Goal: Task Accomplishment & Management: Manage account settings

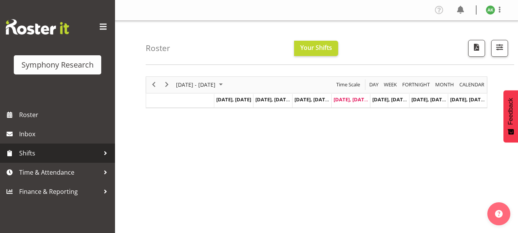
click at [30, 155] on span "Shifts" at bounding box center [59, 153] width 81 height 12
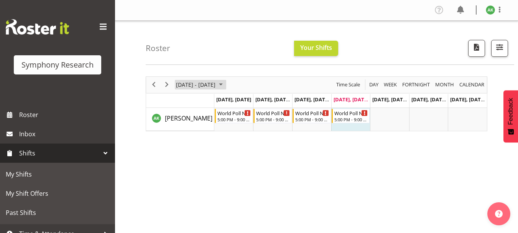
click at [226, 85] on span "September 2025" at bounding box center [220, 85] width 9 height 10
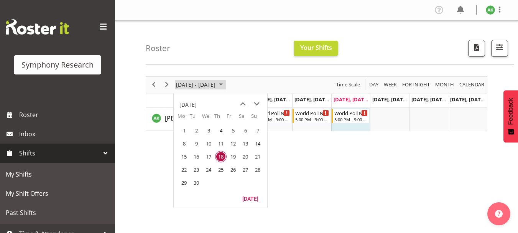
click at [226, 84] on span "September 2025" at bounding box center [220, 85] width 9 height 10
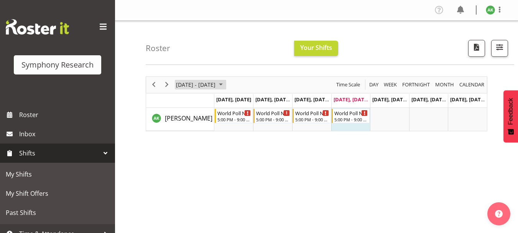
click at [226, 84] on span "September 2025" at bounding box center [220, 85] width 9 height 10
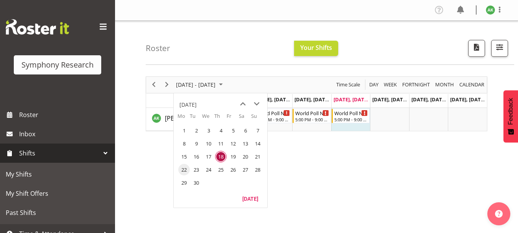
click at [184, 169] on span "22" at bounding box center [184, 170] width 12 height 12
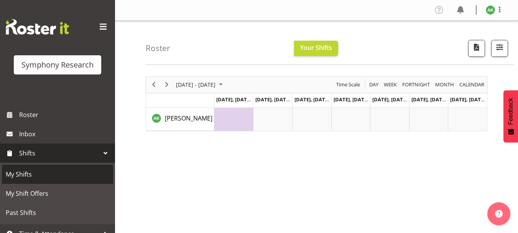
click at [23, 172] on span "My Shifts" at bounding box center [58, 174] width 104 height 12
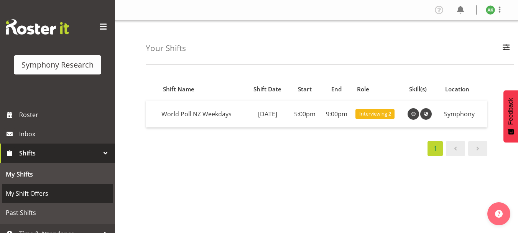
click at [29, 195] on span "My Shift Offers" at bounding box center [58, 194] width 104 height 12
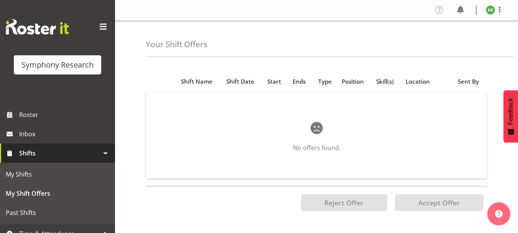
scroll to position [30, 0]
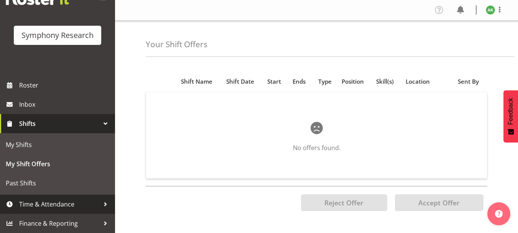
click at [63, 206] on span "Time & Attendance" at bounding box center [59, 204] width 81 height 12
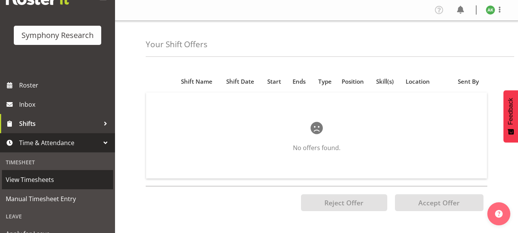
click at [46, 180] on span "View Timesheets" at bounding box center [58, 180] width 104 height 12
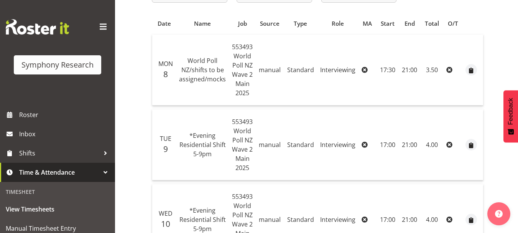
scroll to position [38, 0]
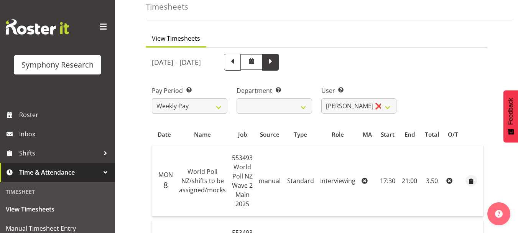
click at [276, 64] on span at bounding box center [271, 61] width 10 height 10
select select
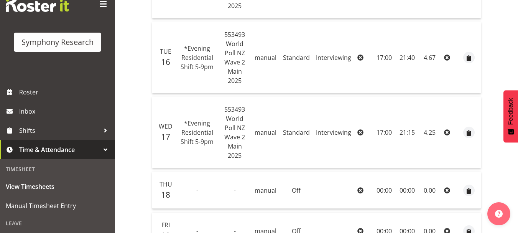
scroll to position [0, 0]
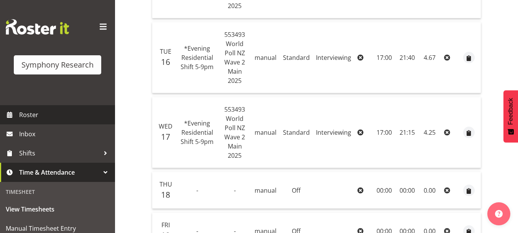
click at [25, 116] on span "Roster" at bounding box center [65, 115] width 92 height 12
